Goal: Information Seeking & Learning: Learn about a topic

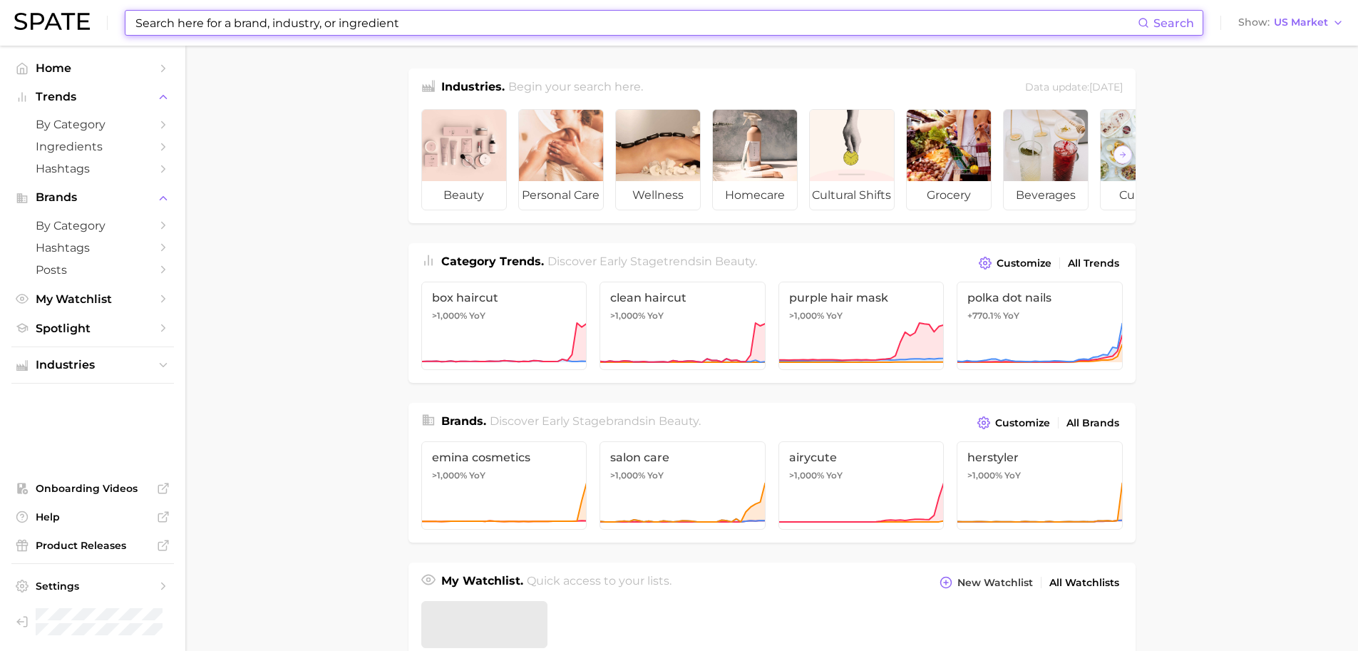
click at [342, 11] on input at bounding box center [635, 23] width 1003 height 24
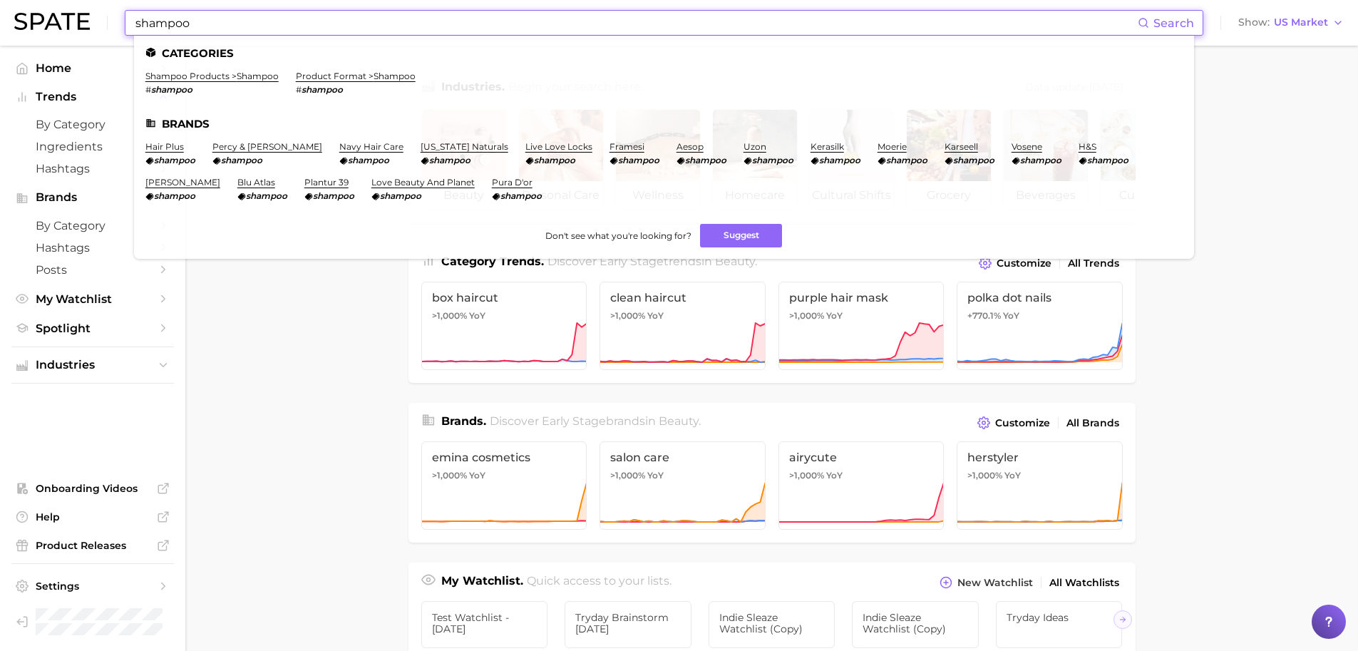
type input "shampoo"
click link "shampoo products > shampoo" at bounding box center [211, 76] width 133 height 11
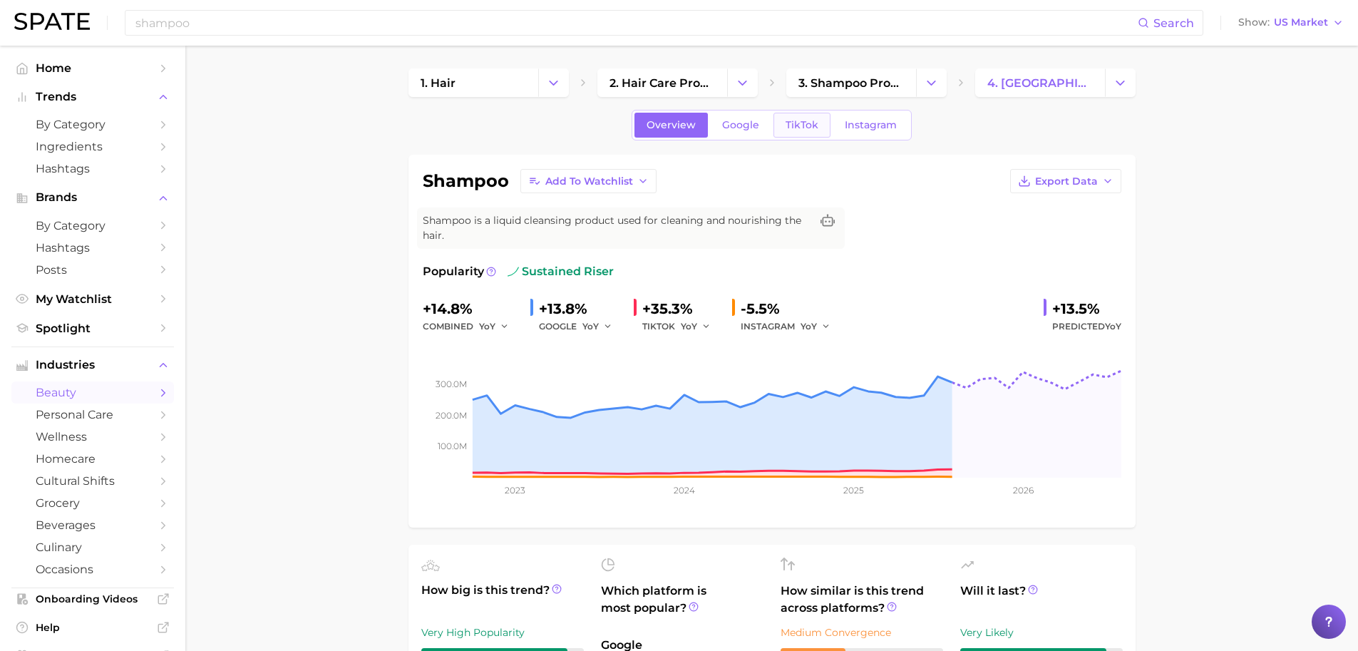
click at [815, 130] on span "TikTok" at bounding box center [801, 125] width 33 height 12
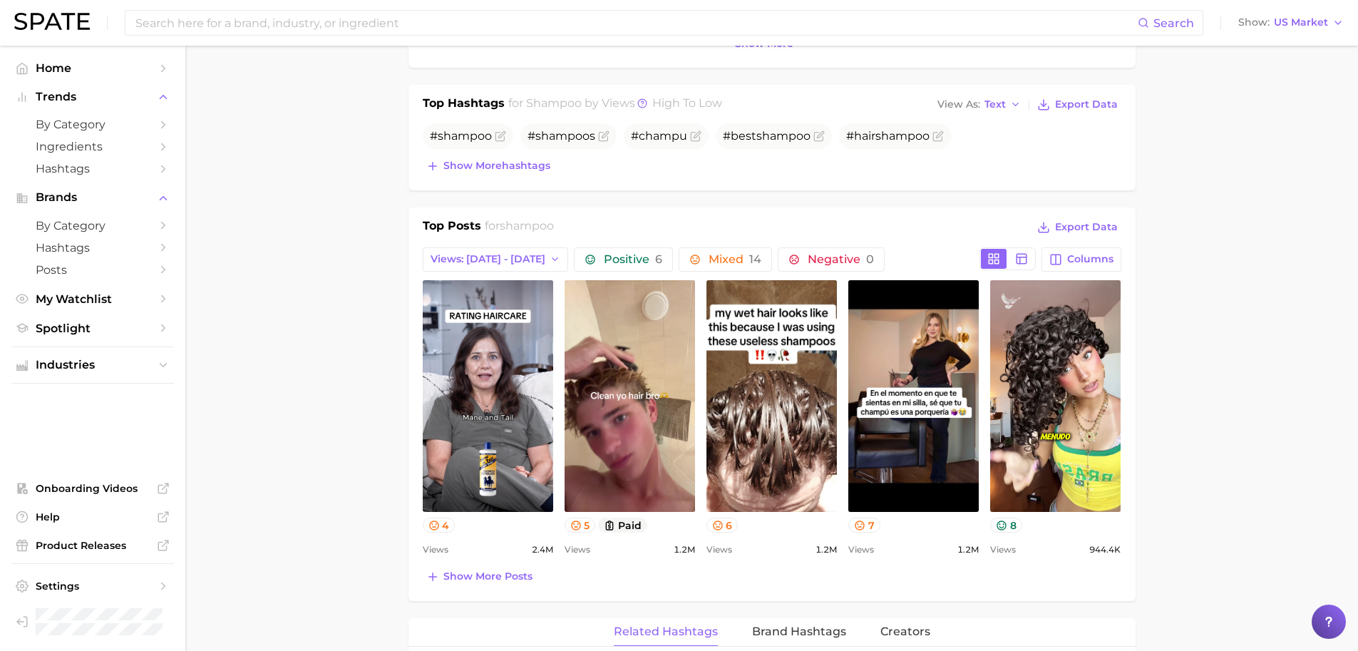
scroll to position [532, 0]
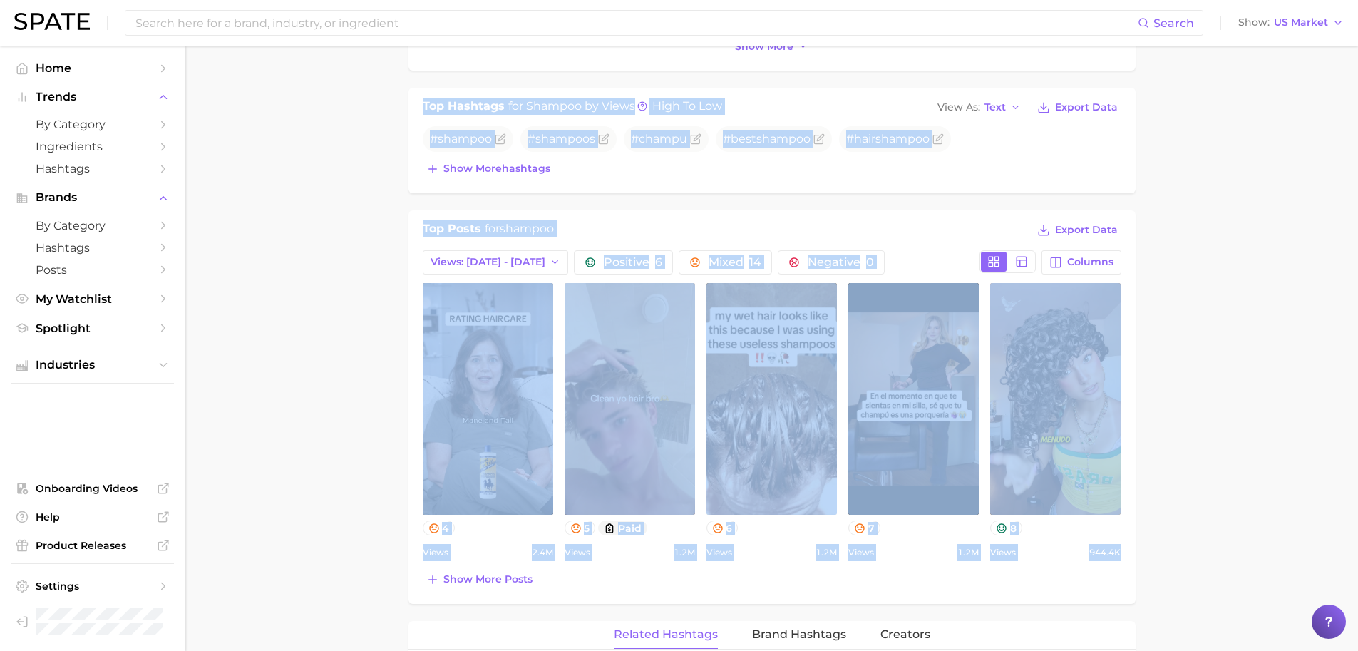
drag, startPoint x: 356, startPoint y: 76, endPoint x: 1119, endPoint y: 559, distance: 903.2
click at [1119, 559] on main "1. hair 2. hair care products 3. shampoo products 4. shampoo Overview Google Ti…" at bounding box center [771, 528] width 1172 height 2029
click at [434, 551] on span "Views" at bounding box center [436, 552] width 26 height 17
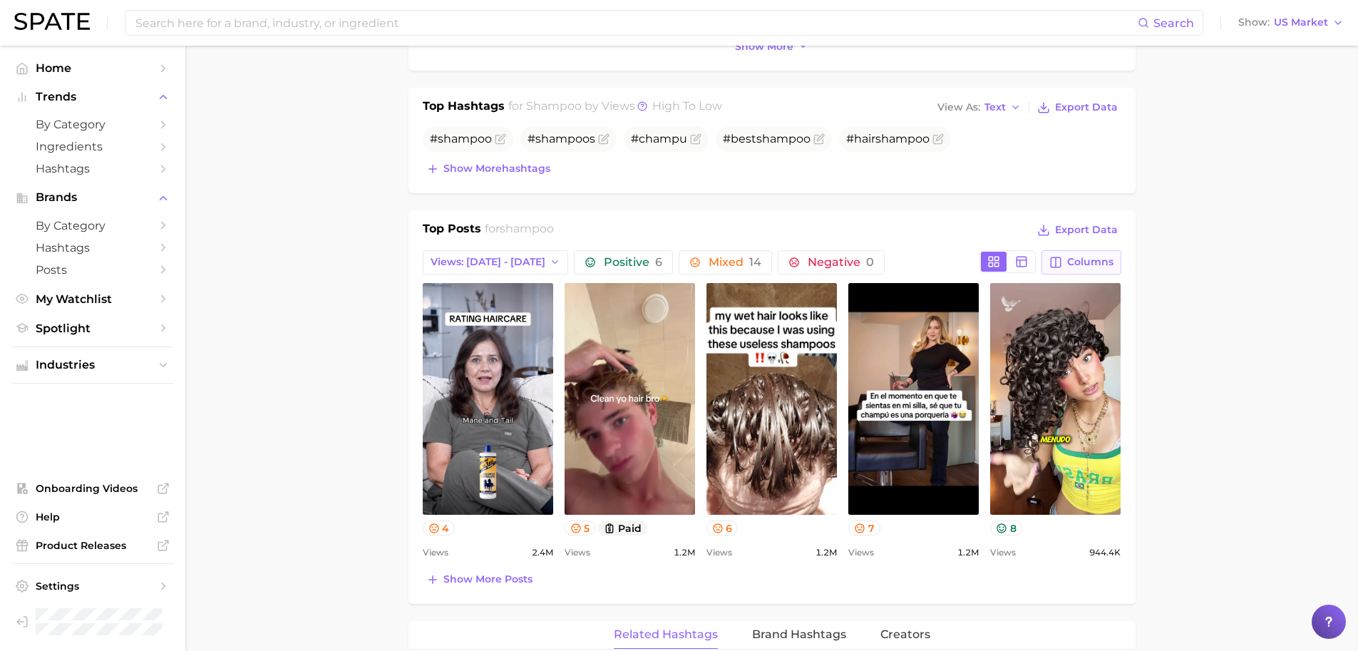
click at [1078, 254] on button "Columns" at bounding box center [1080, 262] width 79 height 24
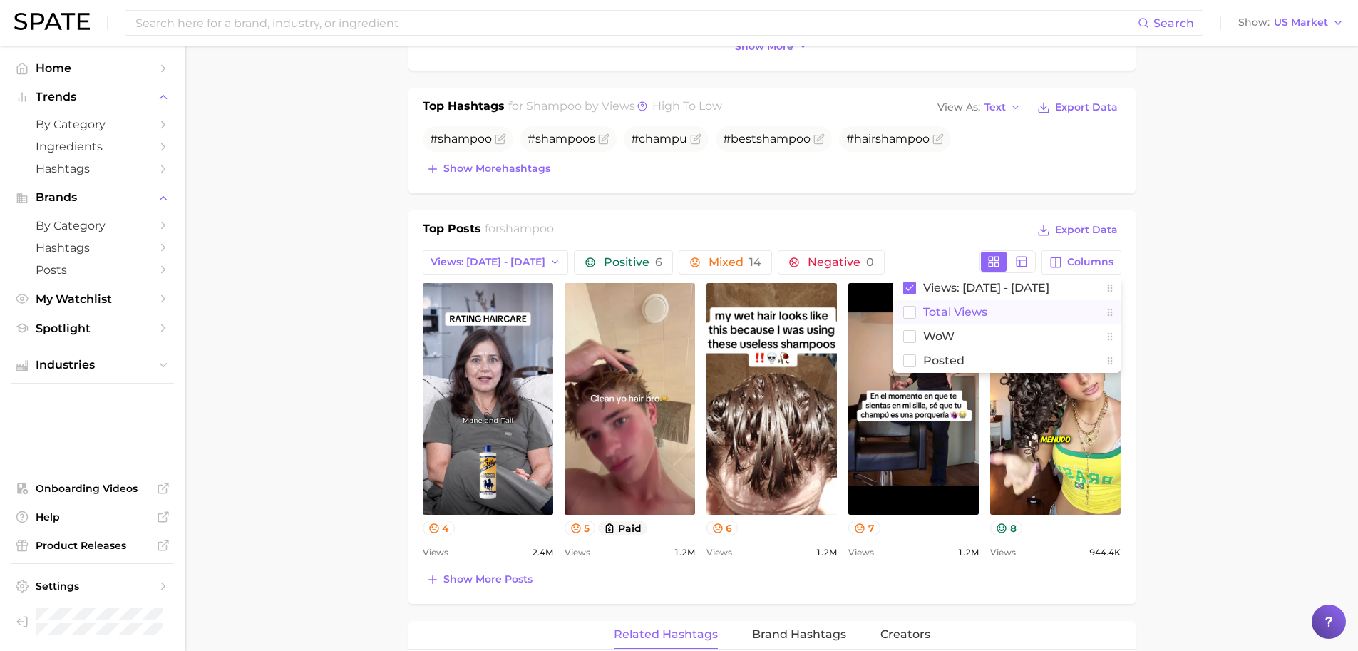
click at [956, 313] on span "Total Views" at bounding box center [955, 312] width 64 height 12
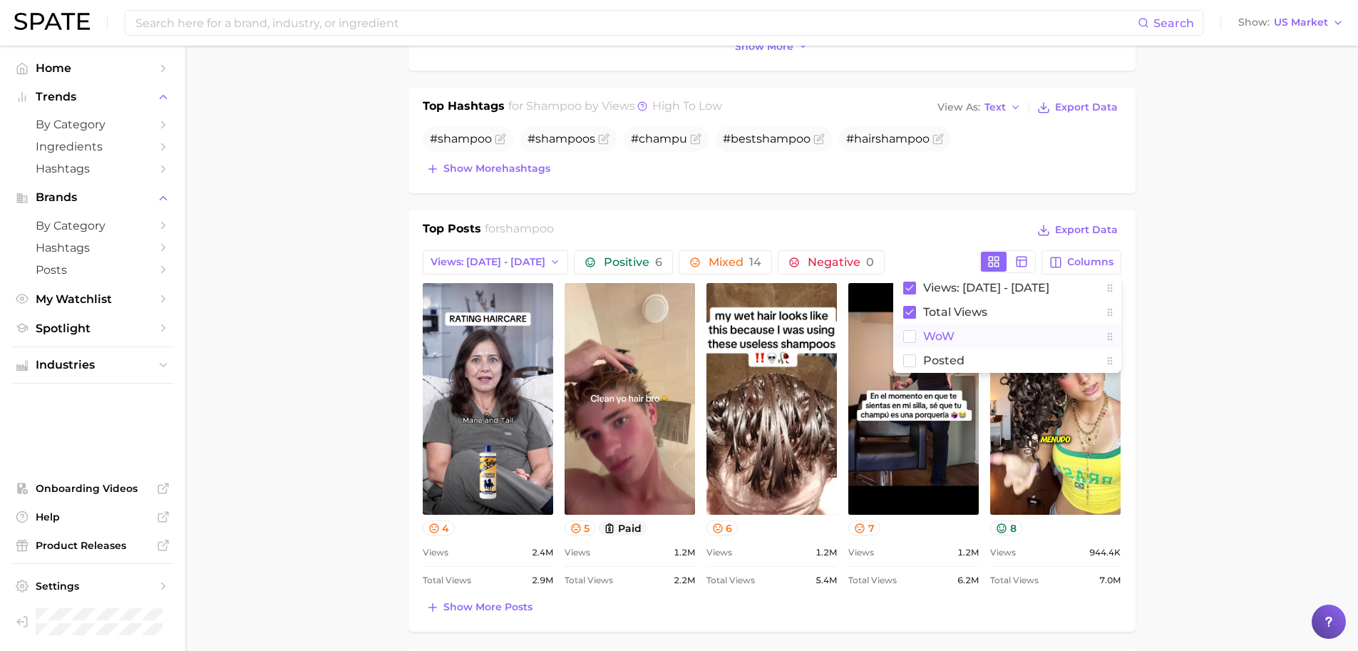
click at [942, 331] on span "WoW" at bounding box center [938, 336] width 31 height 12
click at [939, 354] on span "Posted" at bounding box center [943, 360] width 41 height 12
click at [323, 493] on main "1. hair 2. hair care products 3. shampoo products 4. shampoo Overview Google Ti…" at bounding box center [771, 570] width 1172 height 2112
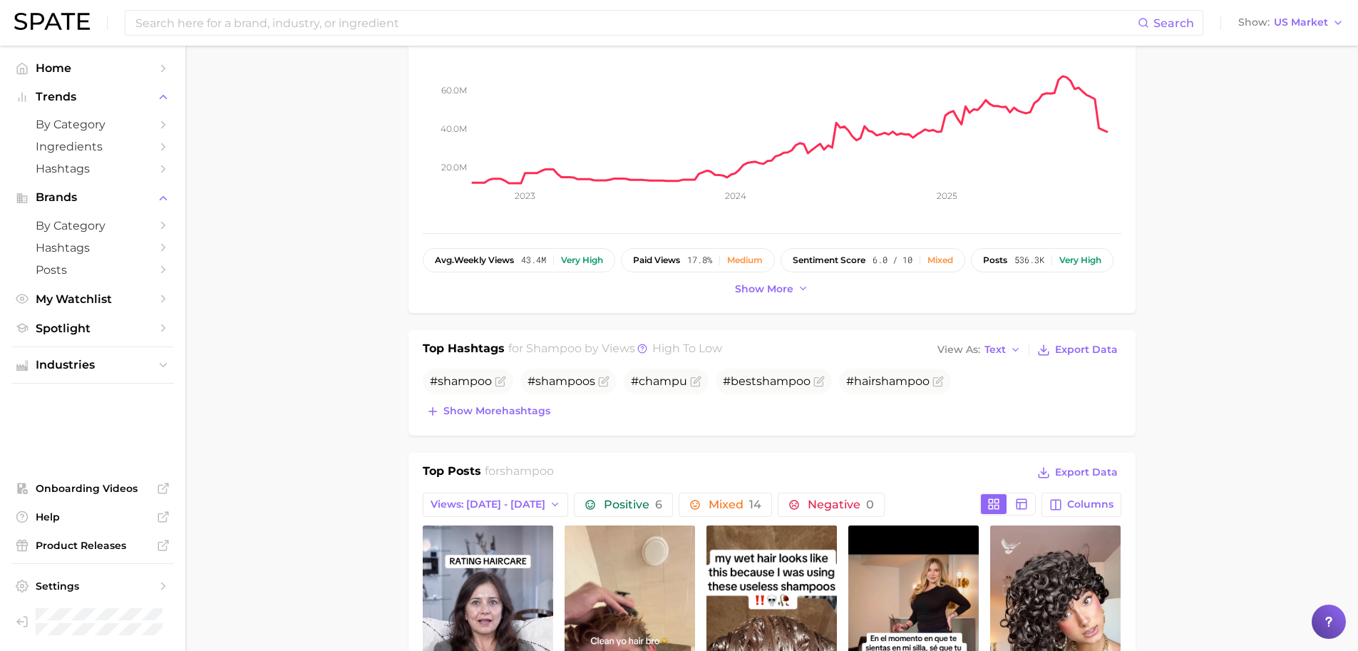
scroll to position [103, 0]
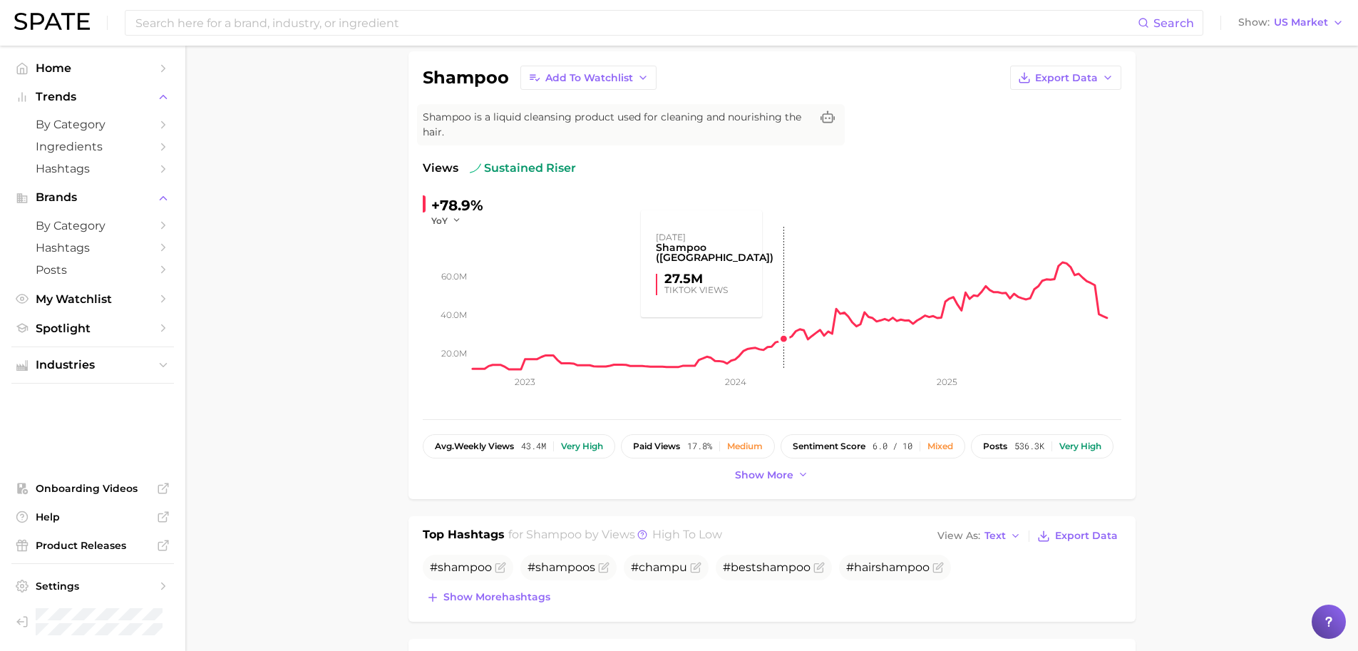
click at [782, 331] on rect at bounding box center [797, 298] width 649 height 143
click at [786, 329] on rect at bounding box center [797, 298] width 649 height 143
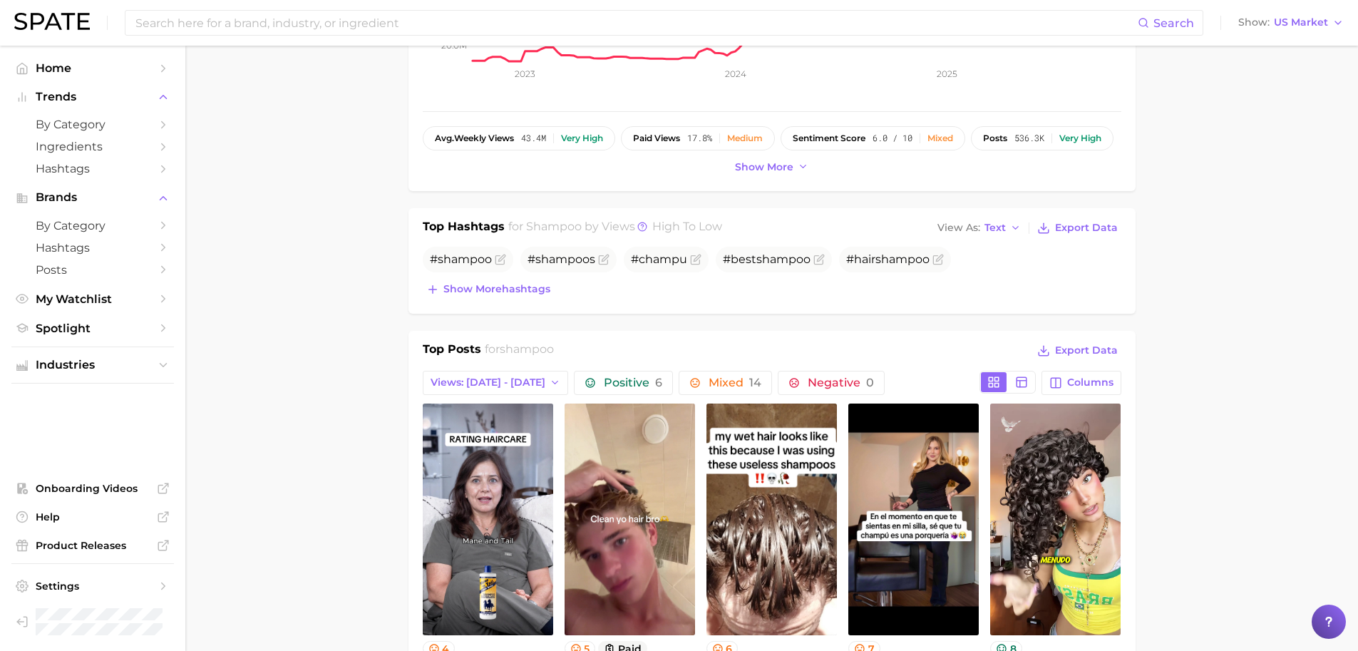
scroll to position [426, 0]
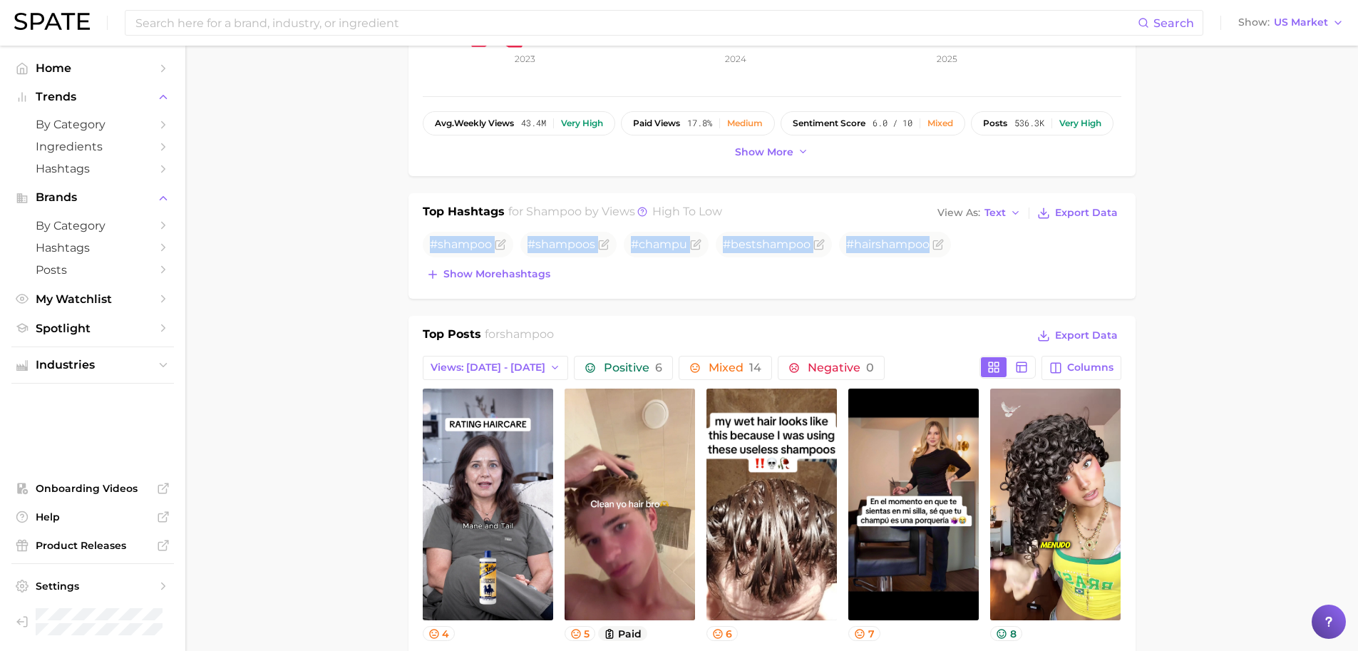
drag, startPoint x: 431, startPoint y: 242, endPoint x: 970, endPoint y: 247, distance: 538.8
click at [978, 246] on ul "# shampoo # shampoo s #champu #best shampoo #hair shampoo" at bounding box center [772, 245] width 698 height 26
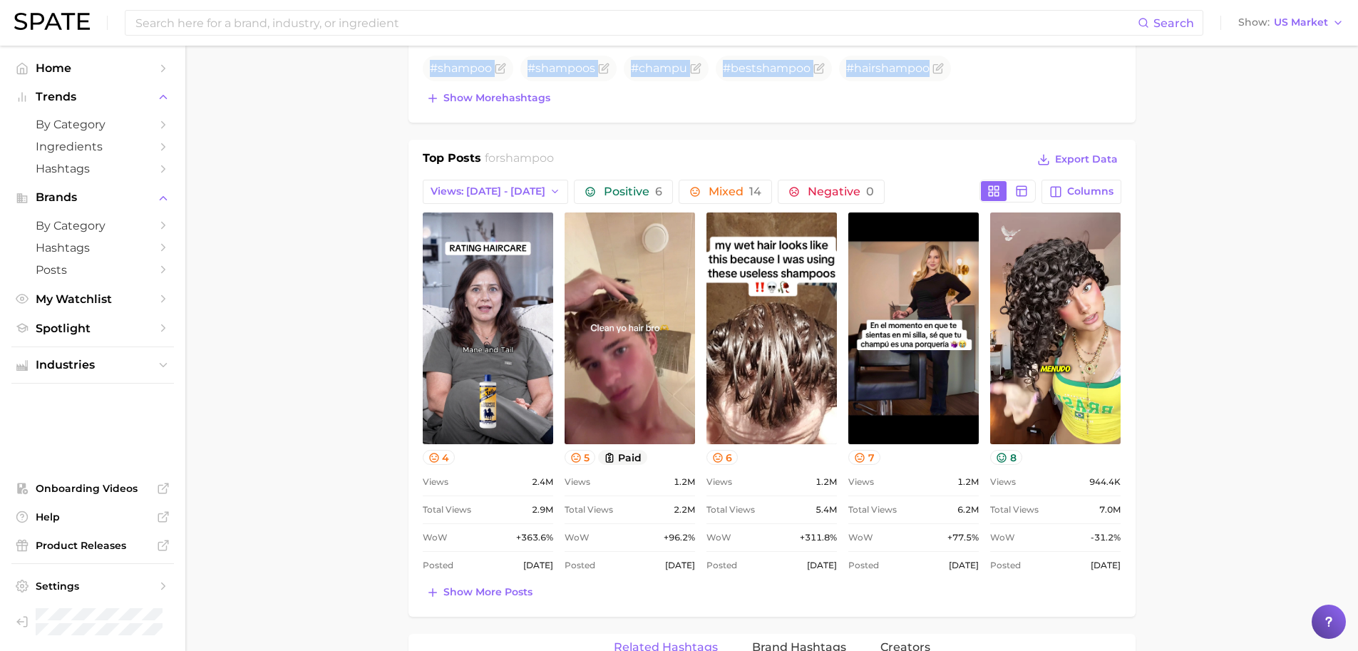
scroll to position [612, 0]
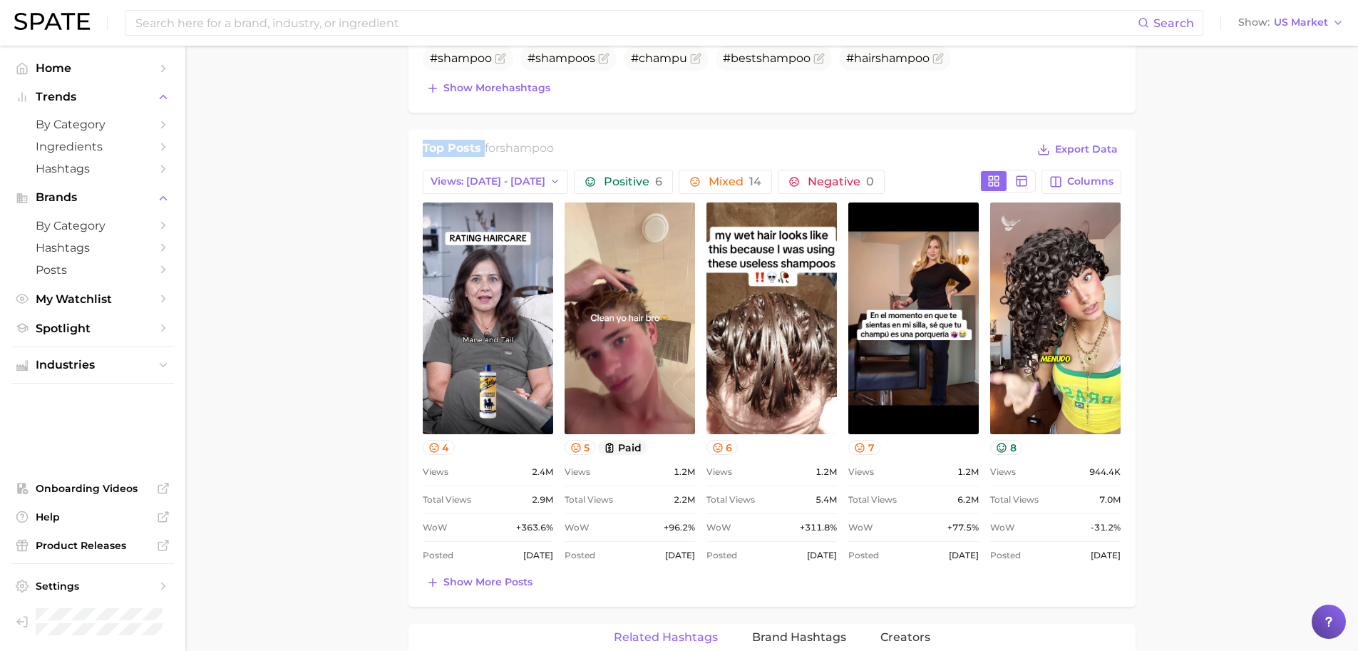
drag, startPoint x: 420, startPoint y: 150, endPoint x: 577, endPoint y: 139, distance: 157.2
click at [577, 139] on div "Top Posts for shampoo Export Data Views: [DATE] - [DATE] Positive 6 Mixed 14 Ne…" at bounding box center [771, 368] width 727 height 477
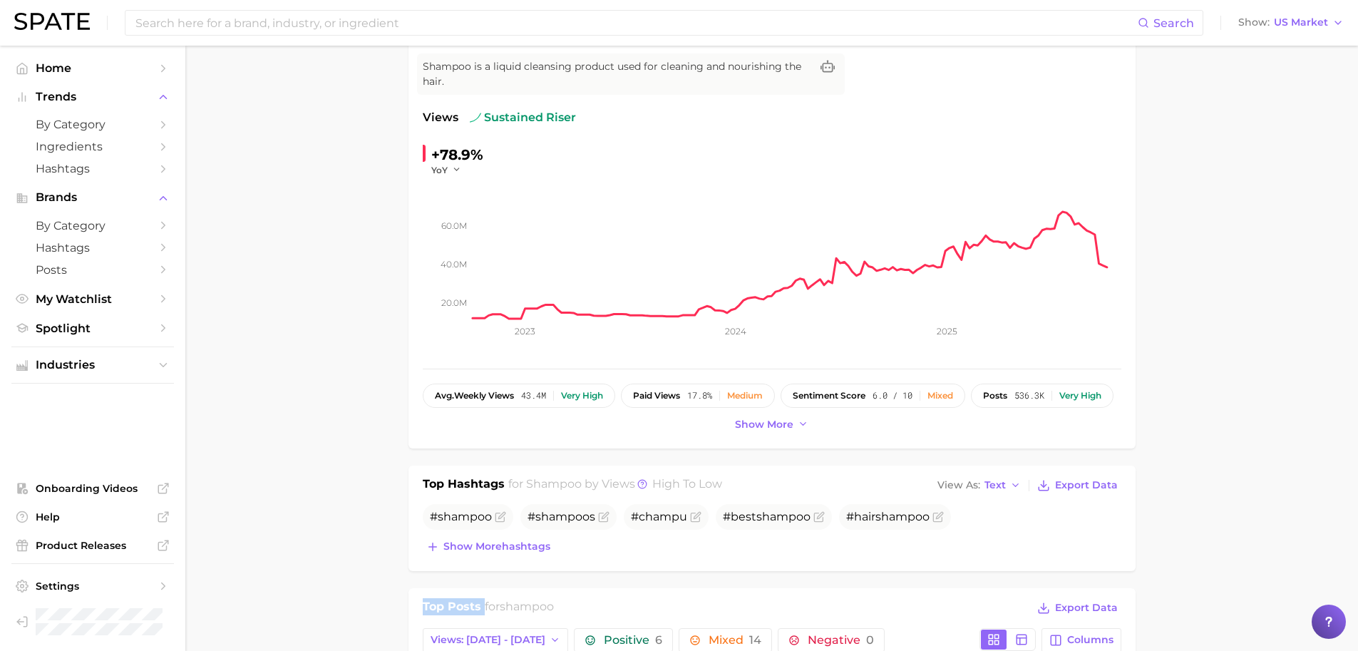
scroll to position [156, 0]
click at [664, 321] on icon "20.0m 40.0m 60.0m 2023 2024 2025" at bounding box center [772, 263] width 698 height 178
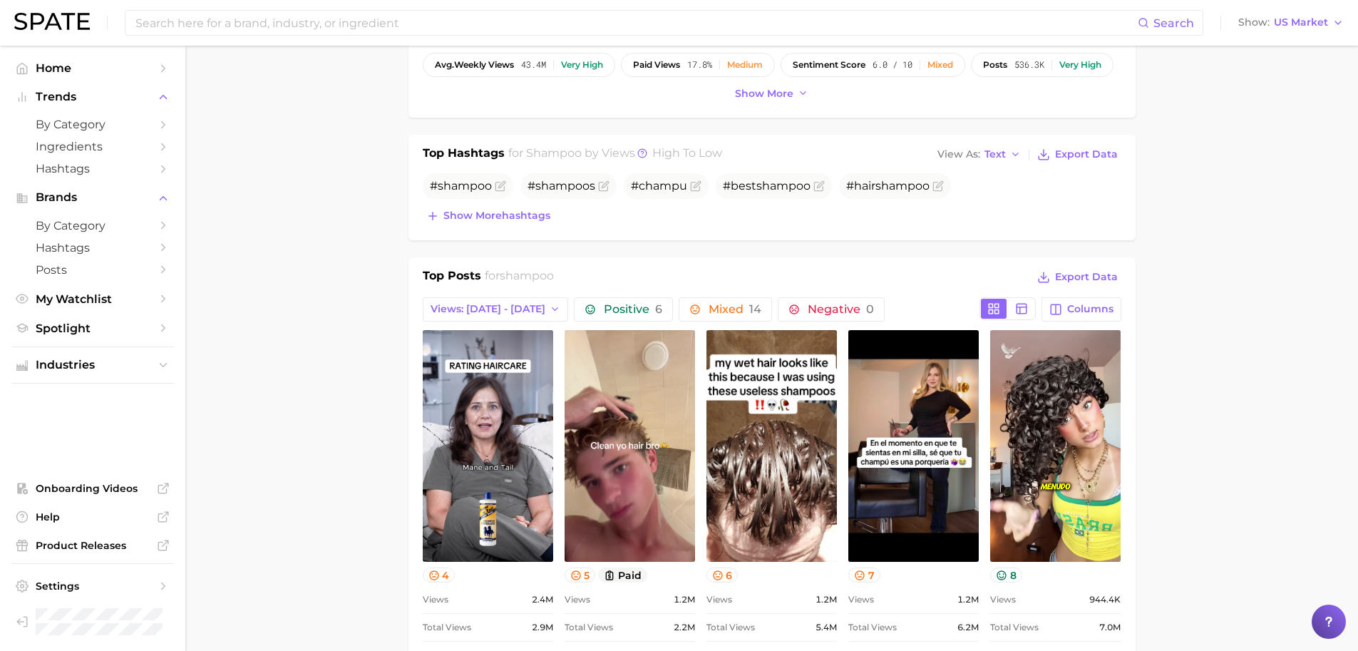
scroll to position [487, 0]
